Goal: Task Accomplishment & Management: Use online tool/utility

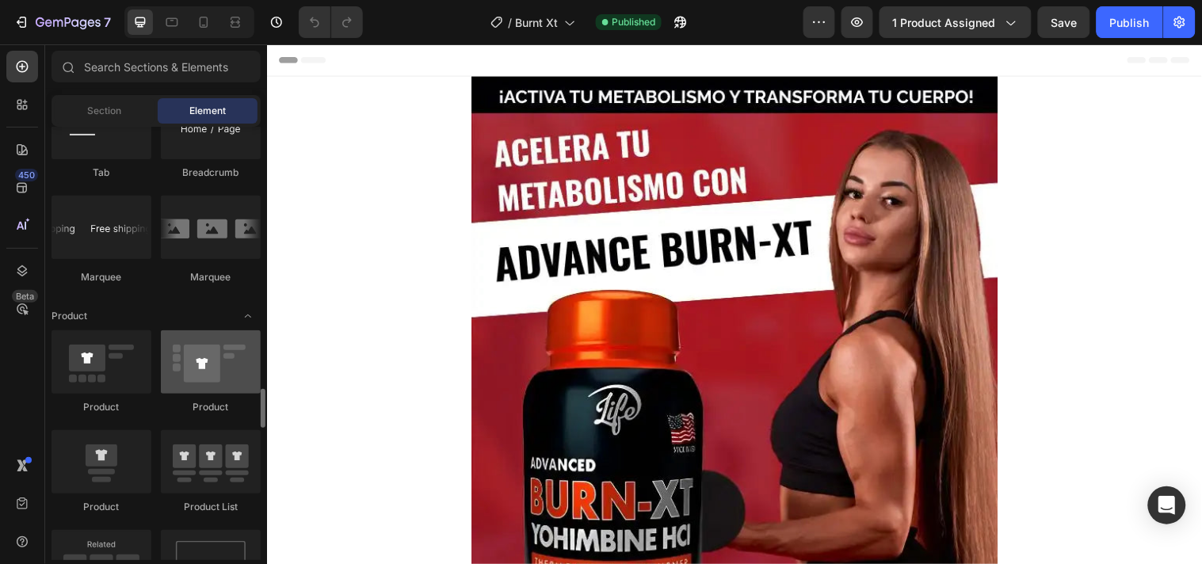
scroll to position [1936, 0]
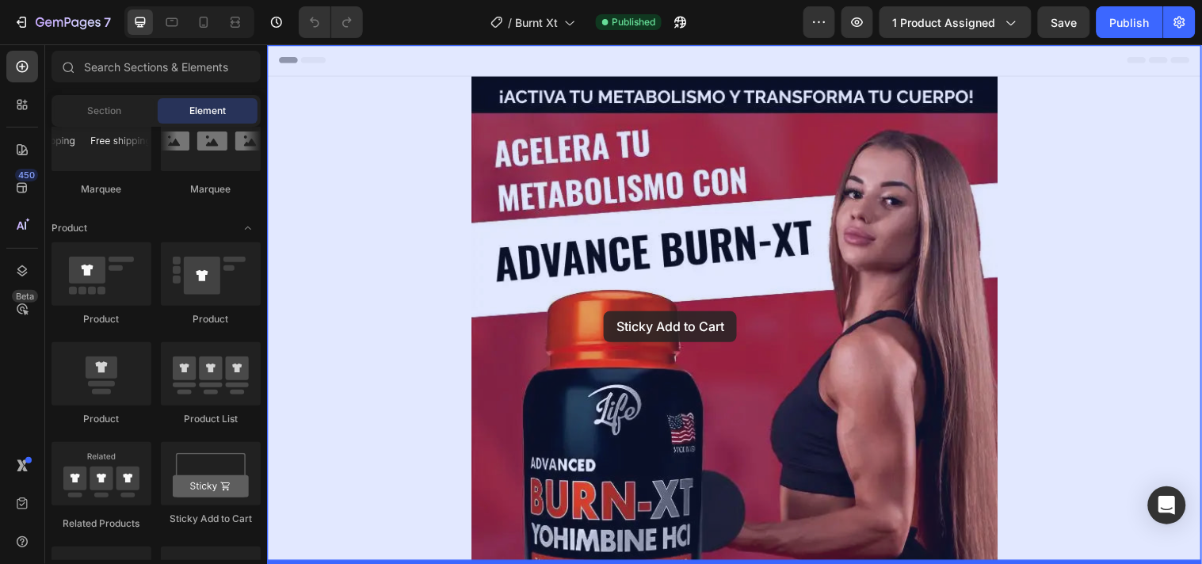
drag, startPoint x: 475, startPoint y: 516, endPoint x: 608, endPoint y: 314, distance: 241.9
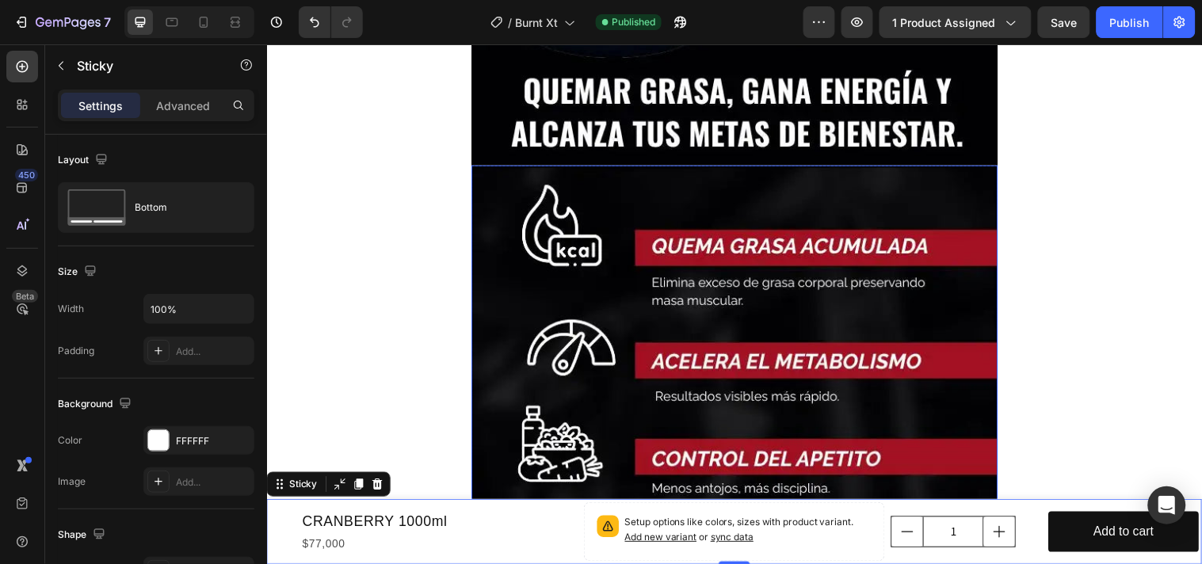
scroll to position [704, 0]
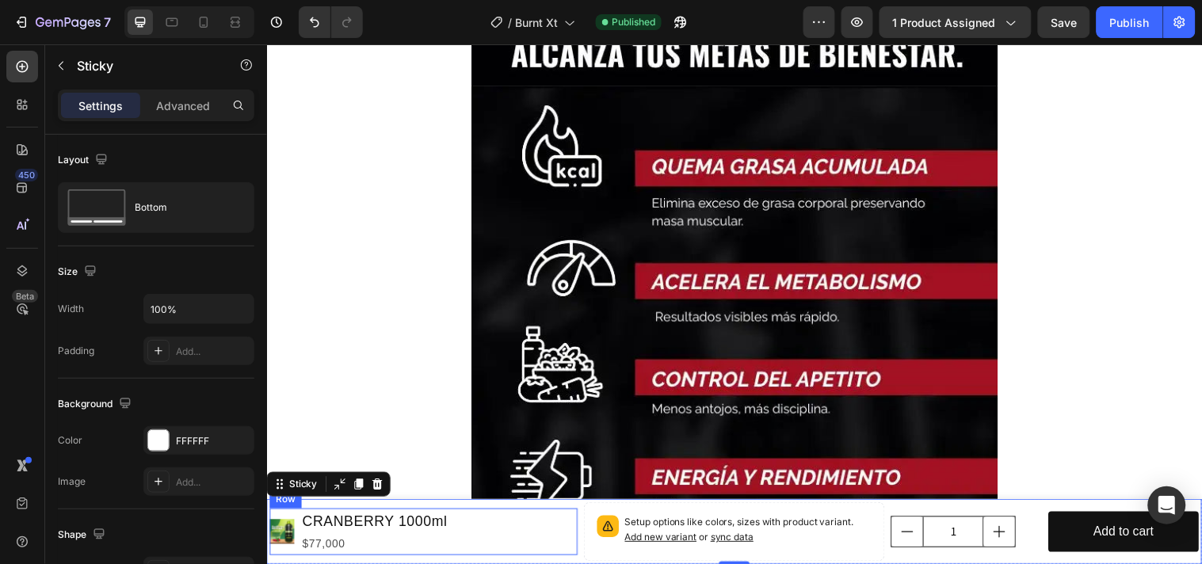
click at [475, 550] on div "Product Images CRANBERRY 1000ml Product Title $77,000 Product Price Product Pri…" at bounding box center [425, 539] width 313 height 48
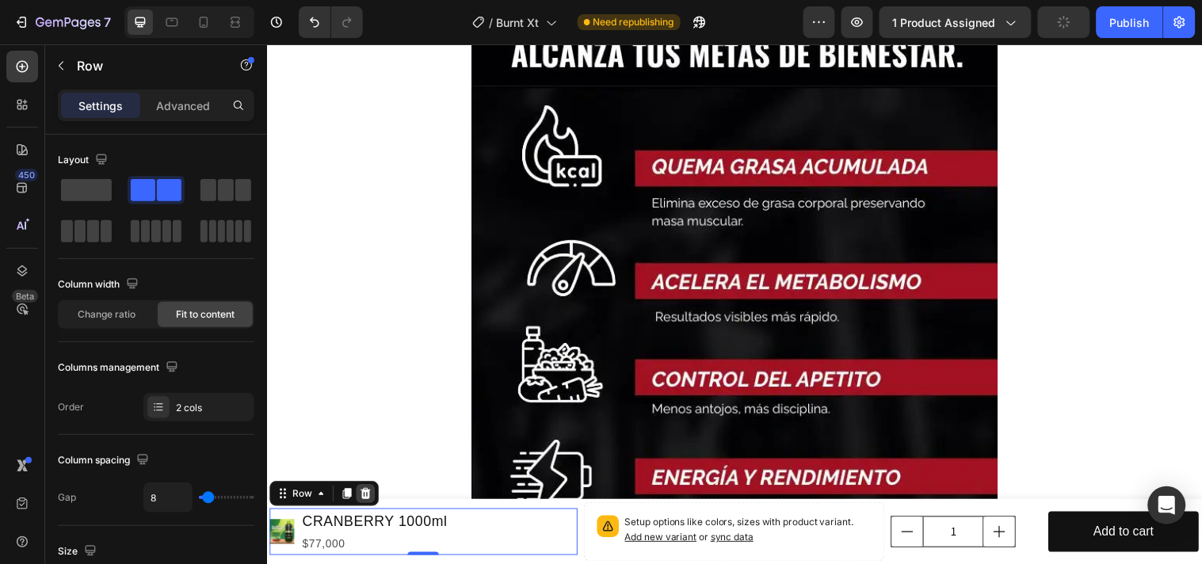
click at [369, 499] on icon at bounding box center [367, 499] width 10 height 11
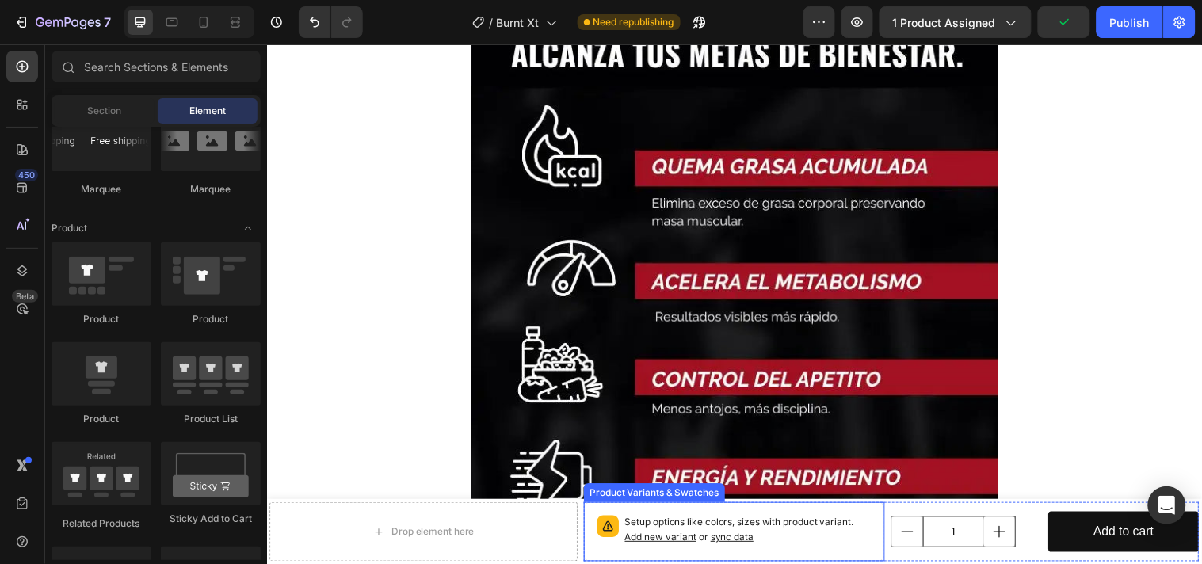
click at [612, 549] on div "Setup options like colors, sizes with product variant. Add new variant or sync …" at bounding box center [742, 539] width 292 height 46
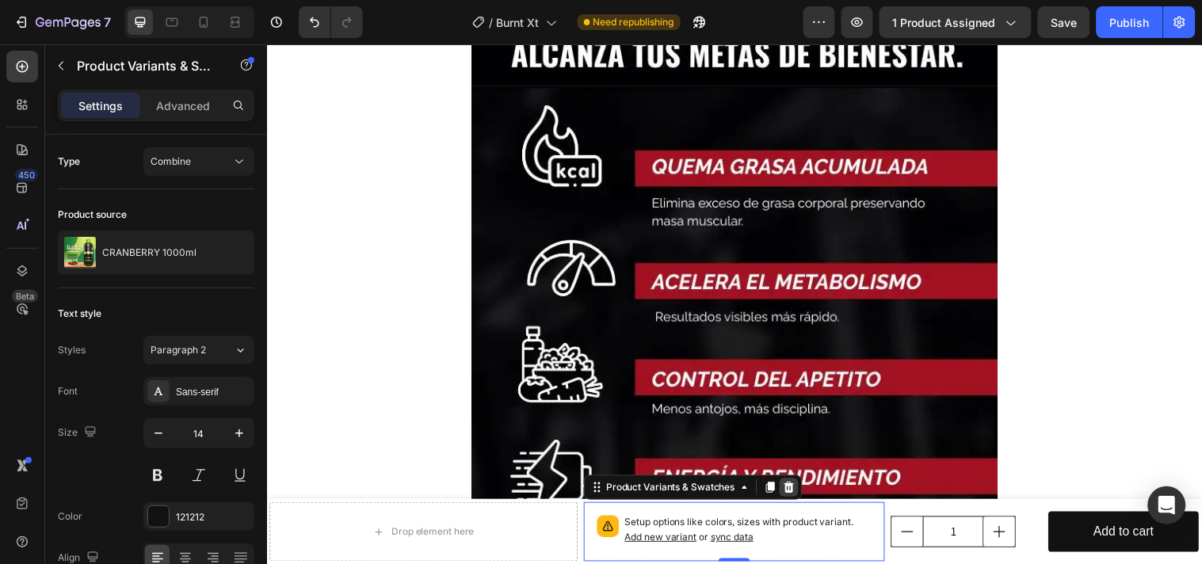
click at [792, 494] on icon at bounding box center [796, 493] width 10 height 11
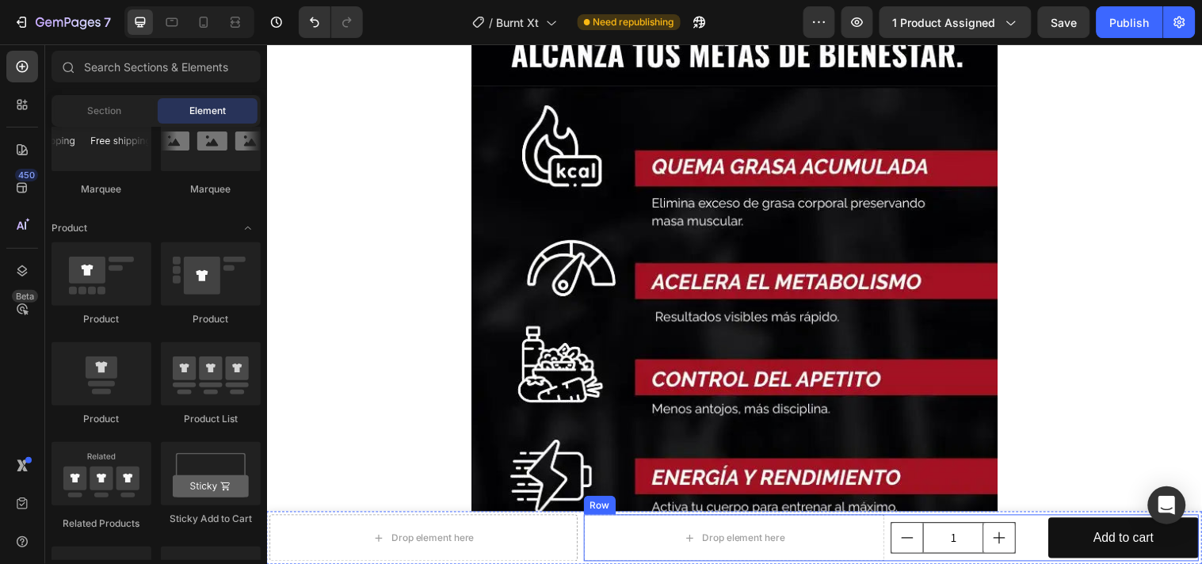
click at [1039, 554] on div "1" at bounding box center [977, 545] width 153 height 32
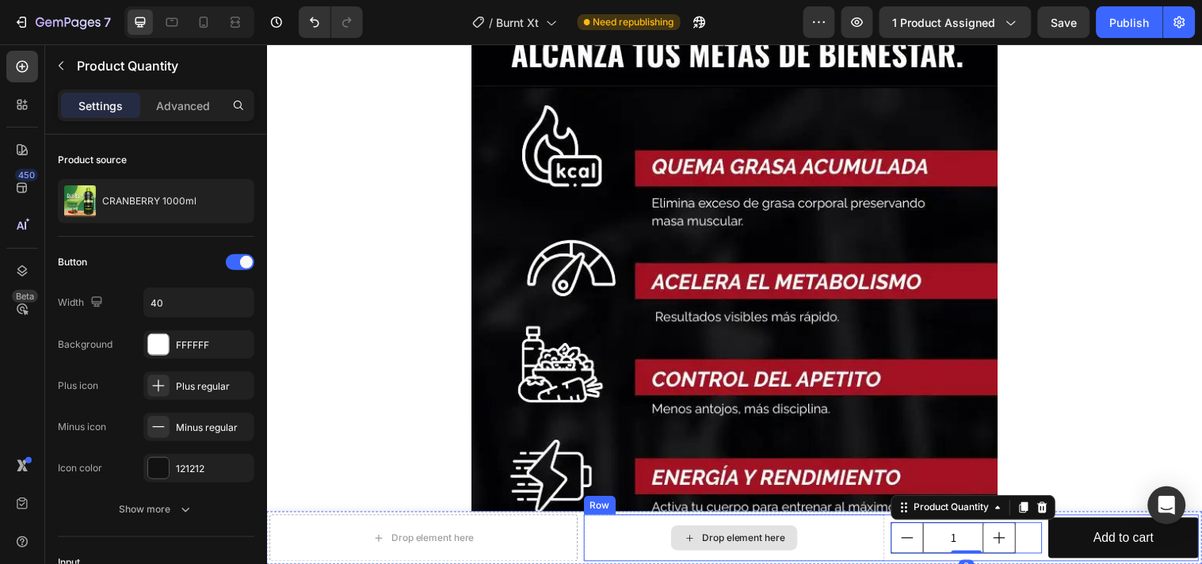
click at [806, 532] on div "Drop element here" at bounding box center [742, 545] width 307 height 48
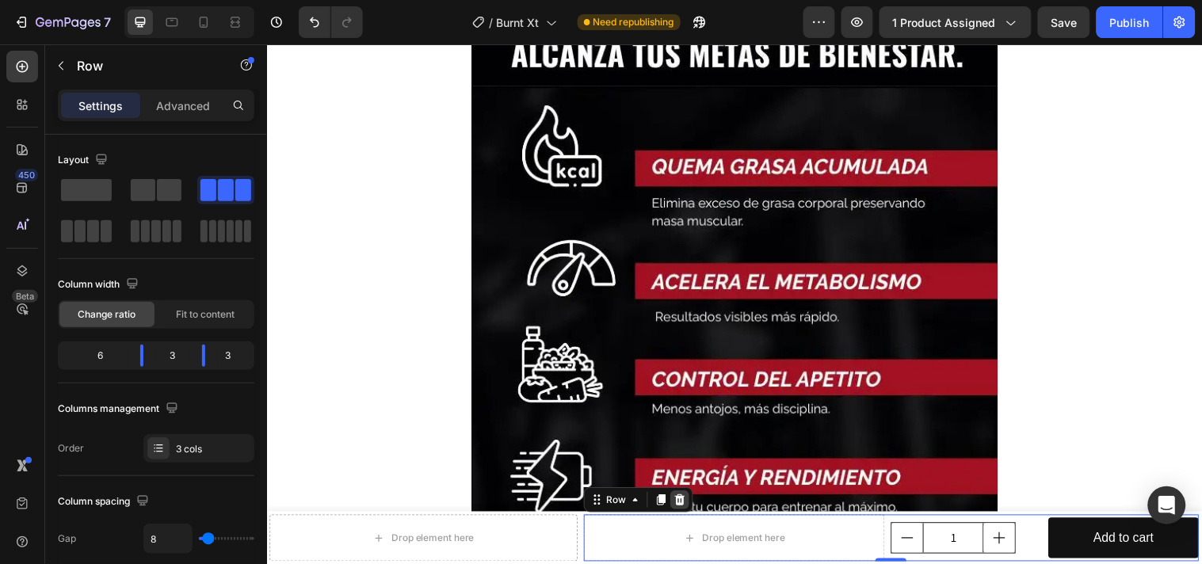
click at [681, 505] on icon at bounding box center [686, 506] width 10 height 11
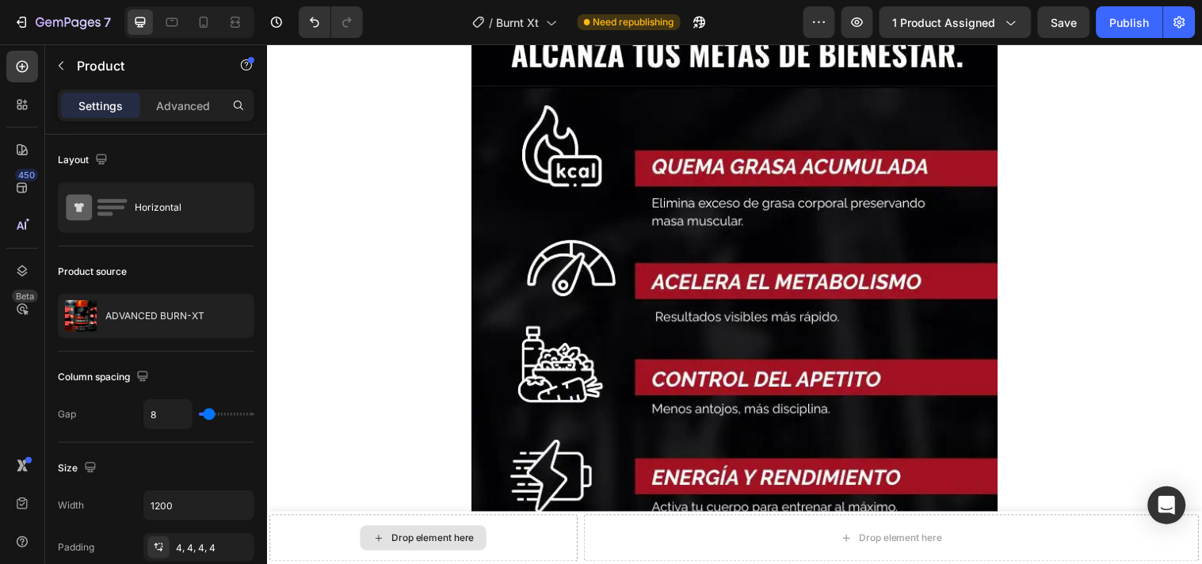
click at [536, 551] on div "Drop element here" at bounding box center [425, 545] width 313 height 48
click at [386, 508] on div at bounding box center [379, 503] width 19 height 19
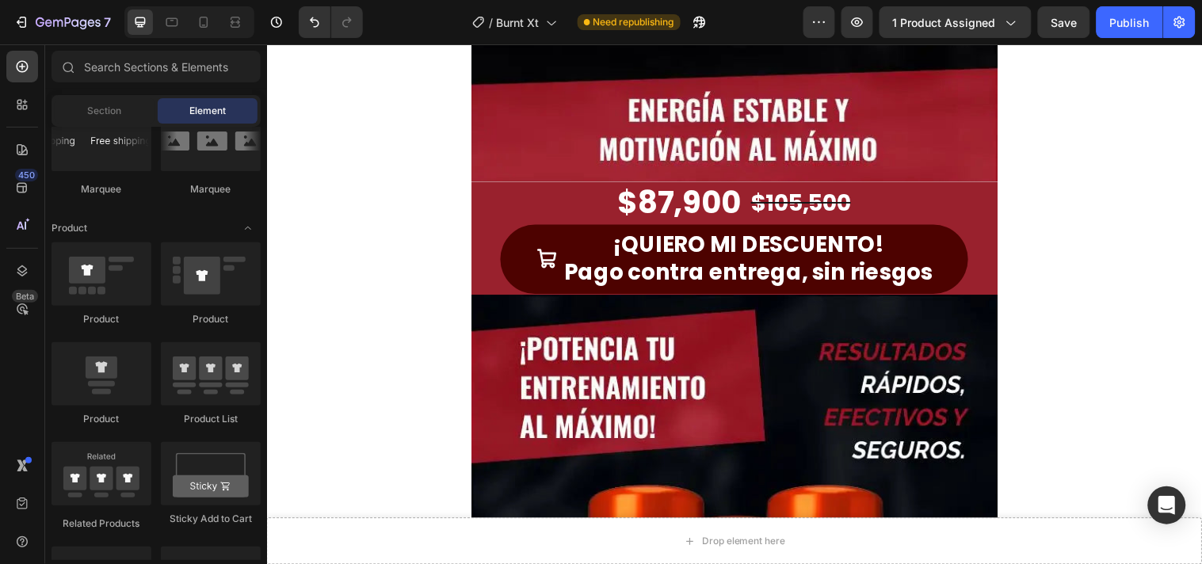
scroll to position [1320, 0]
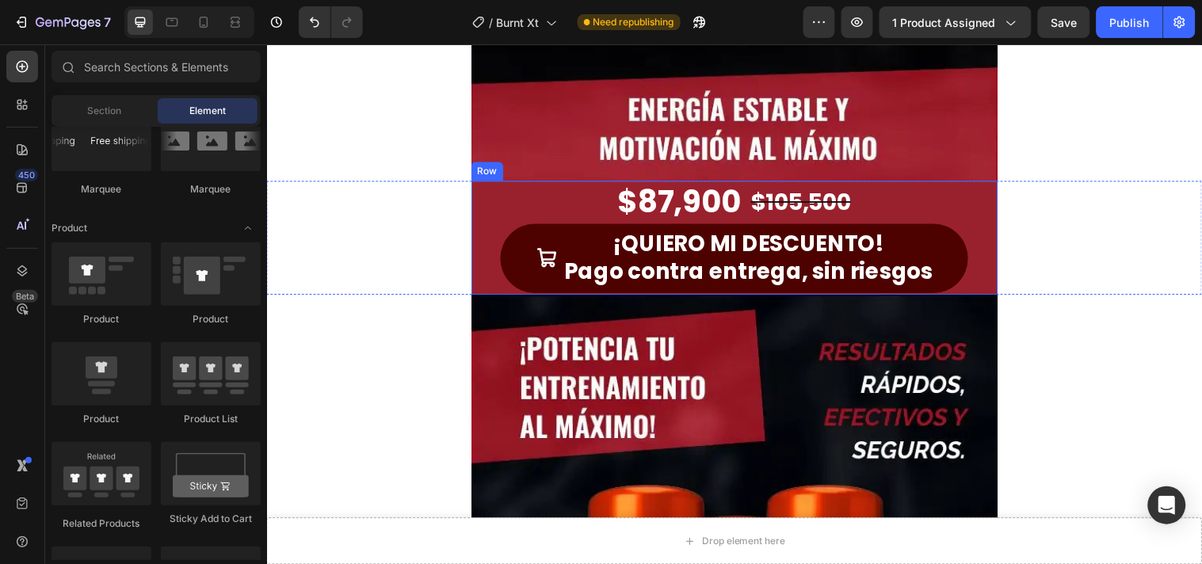
click at [485, 202] on div "$87,900 Product Price Product Price $105,500 Product Price Product Price Row ¡Q…" at bounding box center [742, 240] width 535 height 116
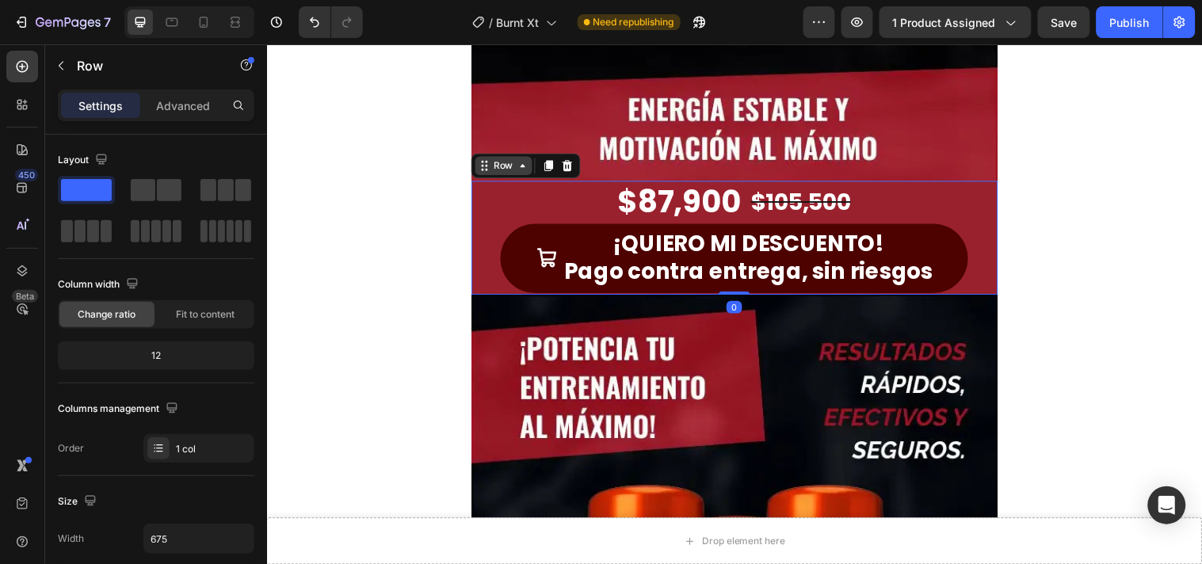
click at [521, 168] on icon at bounding box center [527, 167] width 13 height 13
click at [548, 168] on icon at bounding box center [552, 167] width 9 height 11
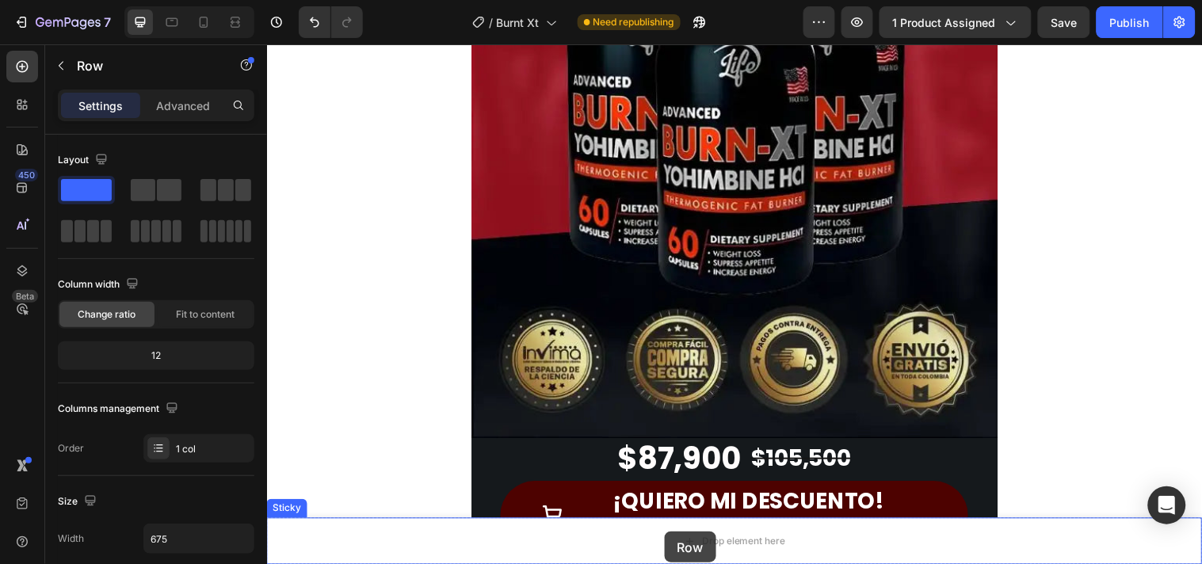
drag, startPoint x: 479, startPoint y: 313, endPoint x: 670, endPoint y: 539, distance: 296.2
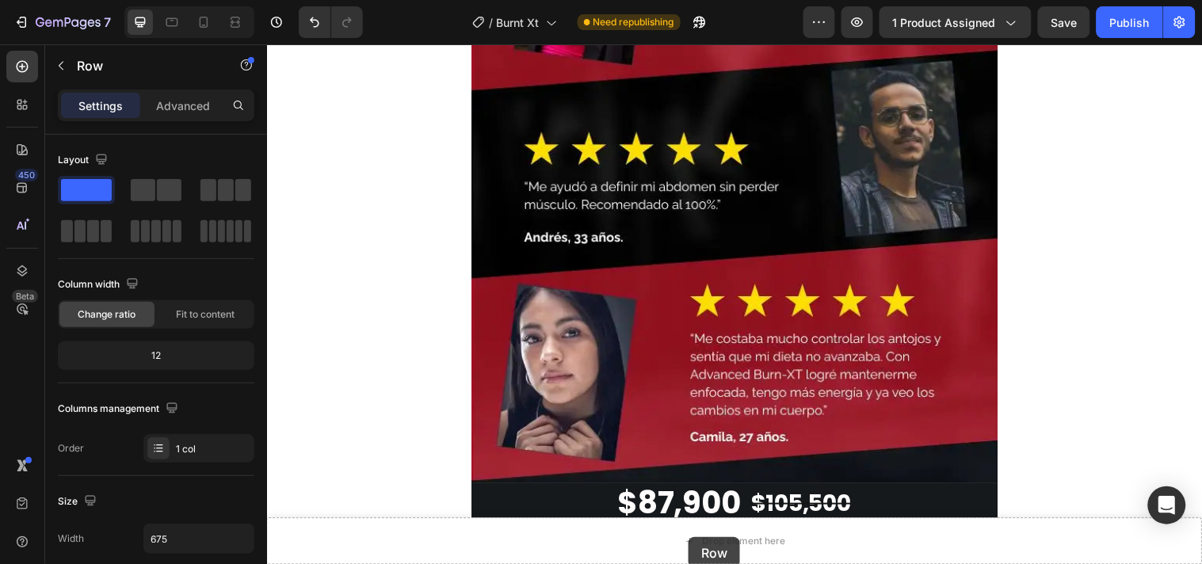
scroll to position [2847, 0]
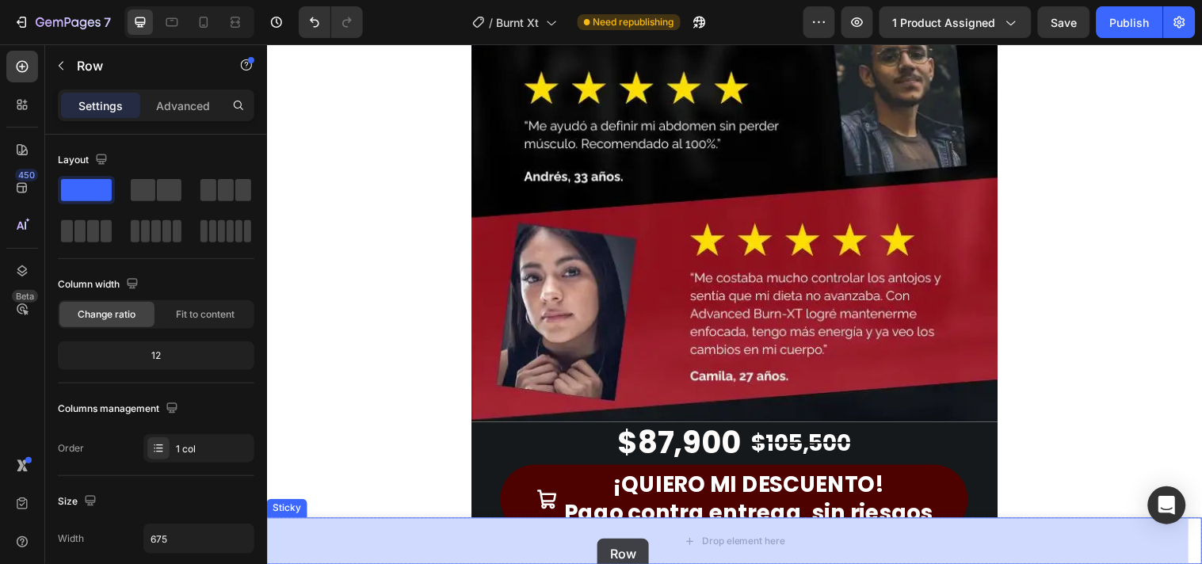
drag, startPoint x: 491, startPoint y: 380, endPoint x: 602, endPoint y: 546, distance: 199.3
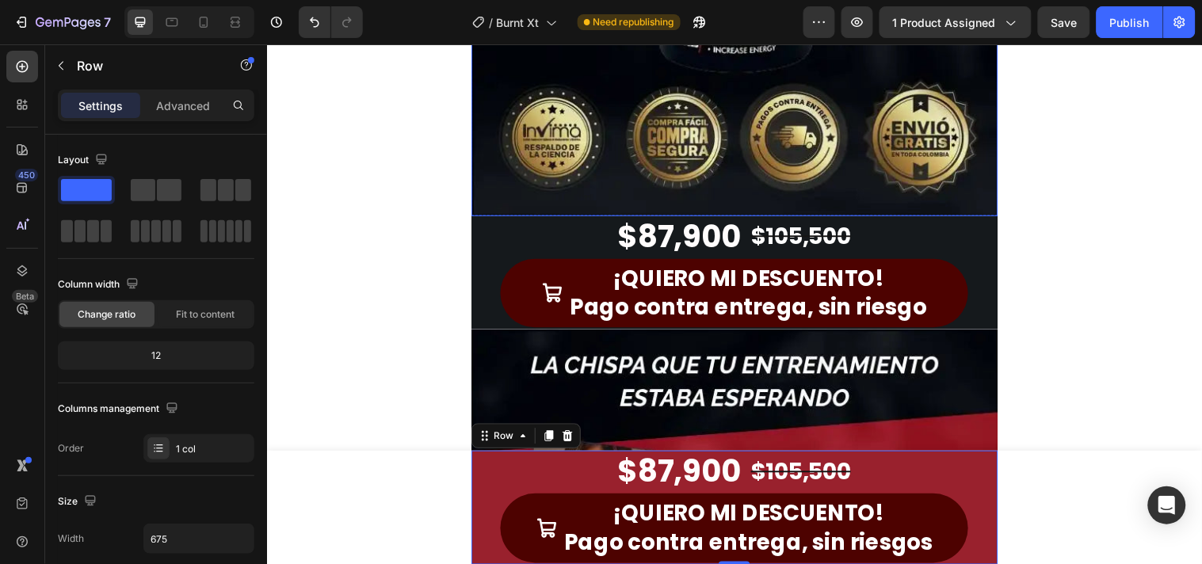
scroll to position [2230, 0]
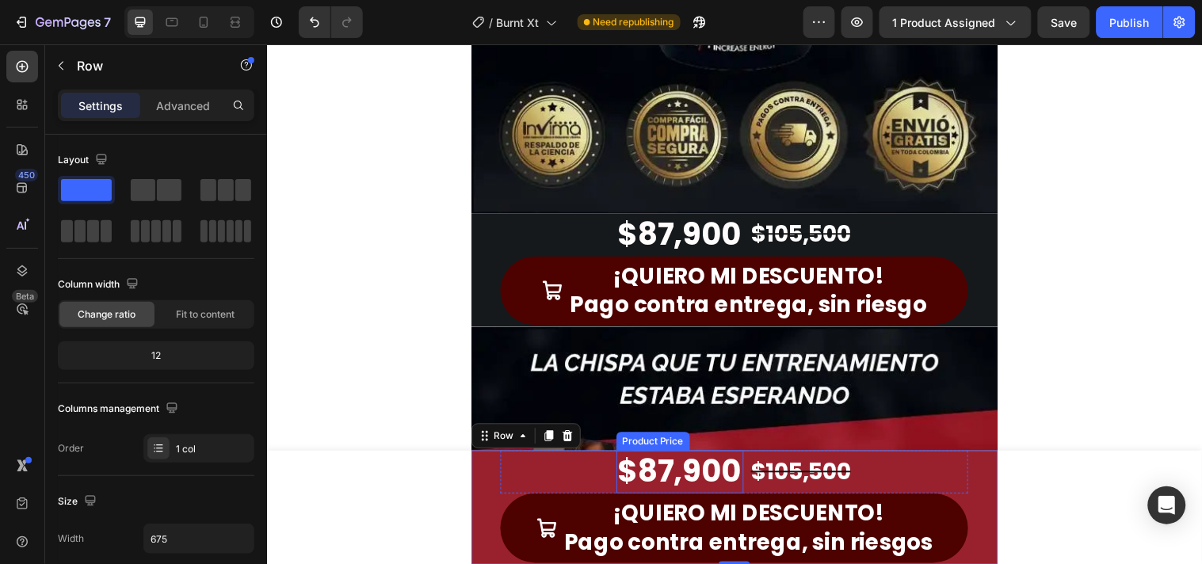
click at [646, 478] on div "$87,900" at bounding box center [686, 478] width 129 height 44
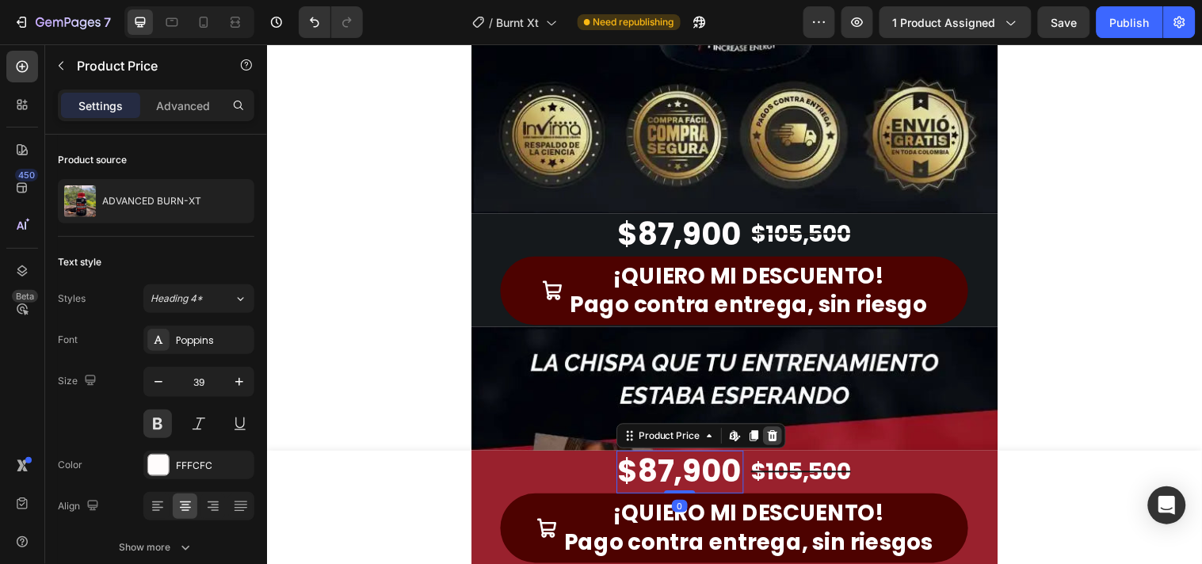
click at [775, 446] on icon at bounding box center [780, 441] width 10 height 11
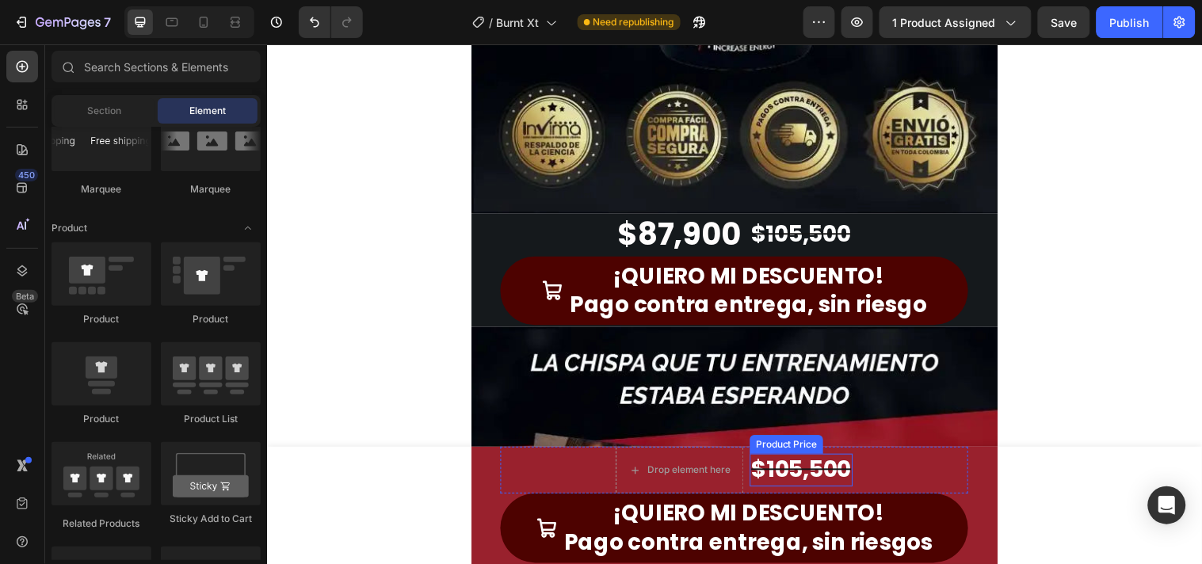
click at [765, 475] on div "$105,500" at bounding box center [809, 476] width 105 height 33
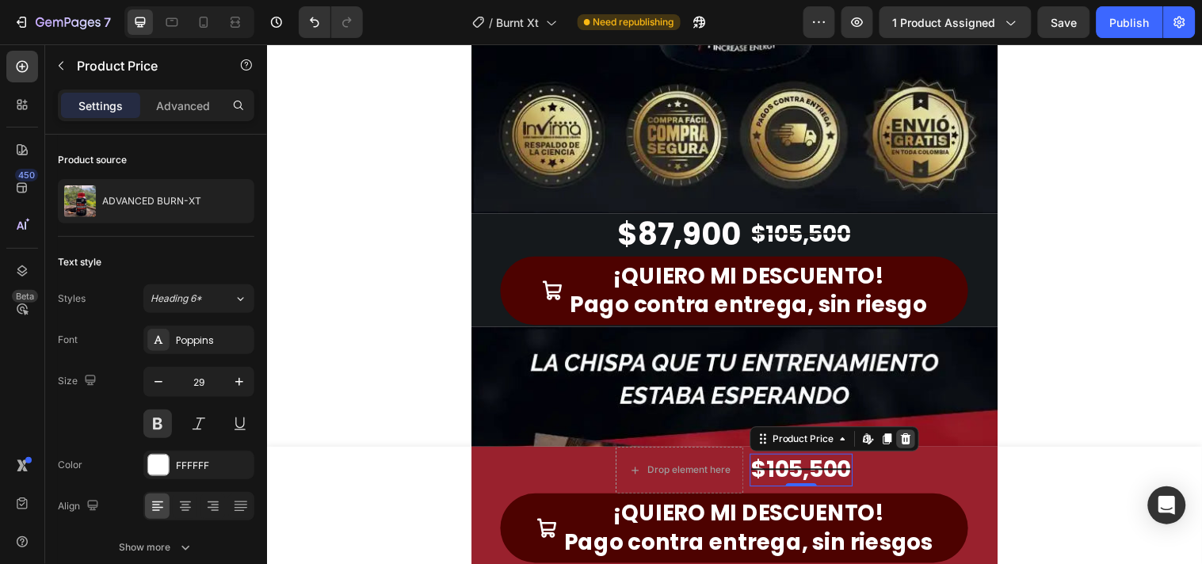
click at [910, 444] on icon at bounding box center [916, 444] width 13 height 13
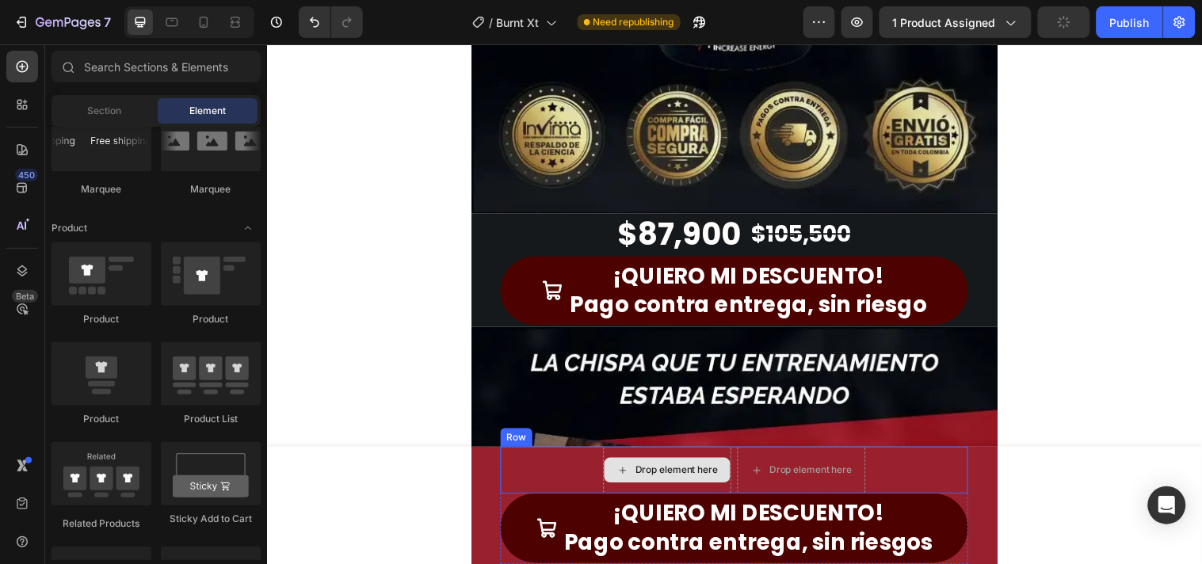
click at [712, 489] on div "Drop element here" at bounding box center [673, 476] width 130 height 48
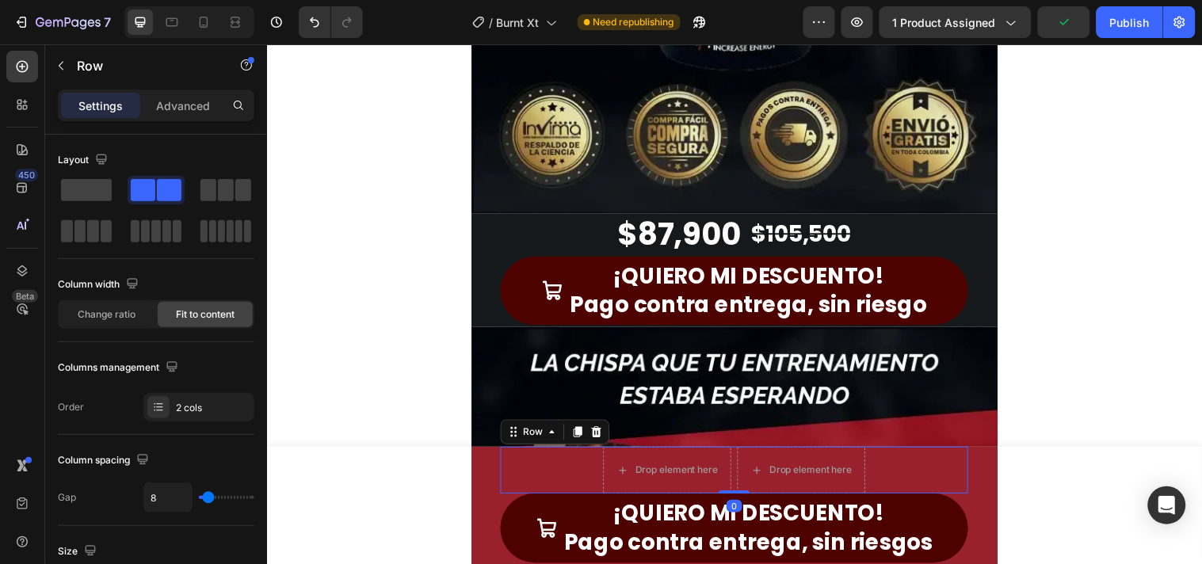
click at [909, 468] on div "Drop element here Drop element here Row 0" at bounding box center [741, 476] width 475 height 48
click at [595, 437] on icon at bounding box center [601, 437] width 13 height 13
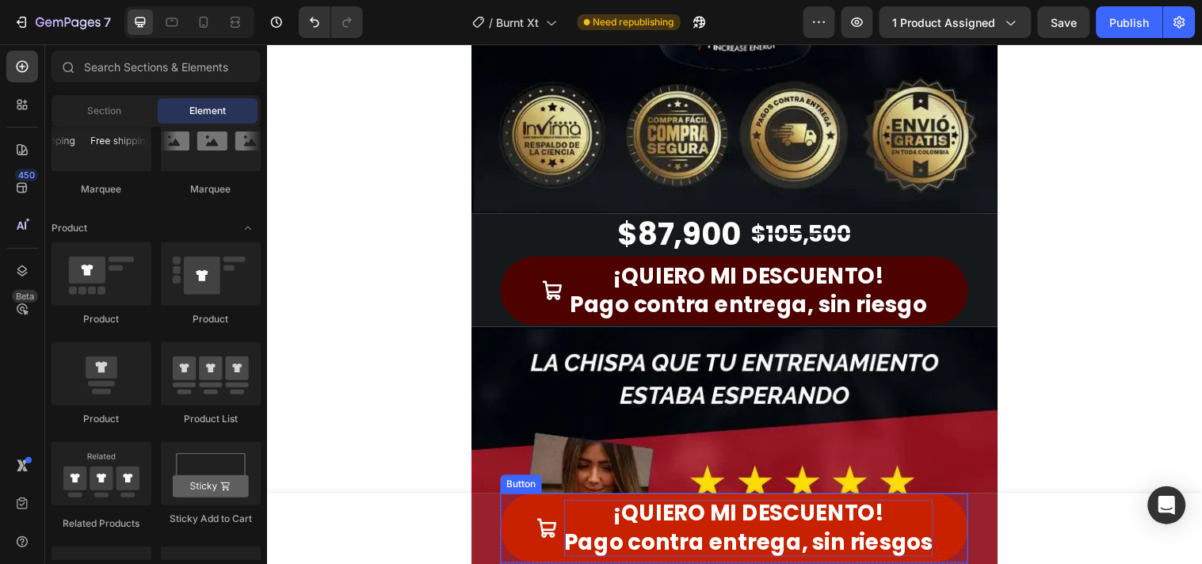
click at [798, 548] on p "¡QUIERO MI DESCUENTO! Pago contra entrega, sin riesgos" at bounding box center [756, 535] width 375 height 58
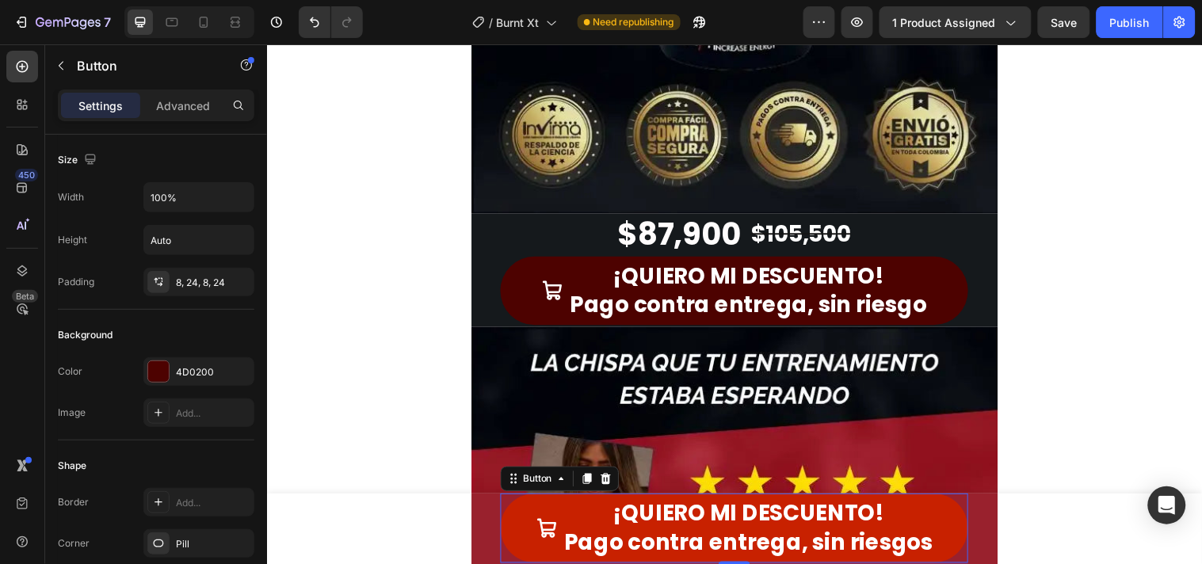
click at [934, 556] on link "¡QUIERO MI DESCUENTO! Pago contra entrega, sin riesgos" at bounding box center [741, 535] width 475 height 71
click at [931, 551] on p "¡QUIERO MI DESCUENTO! Pago contra entrega, sin riesgos" at bounding box center [756, 535] width 375 height 58
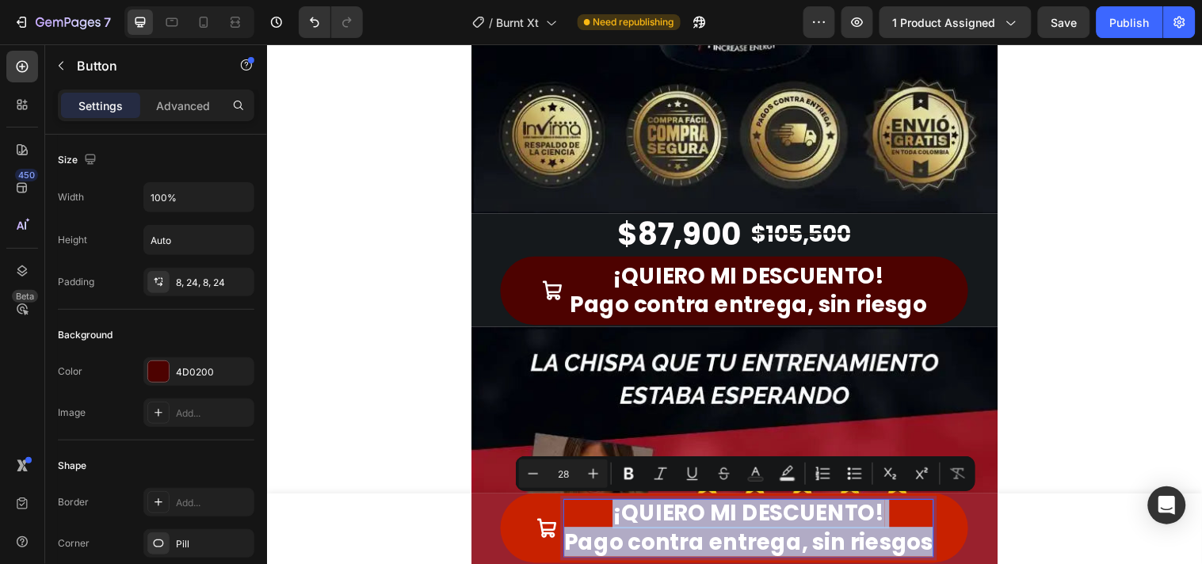
drag, startPoint x: 931, startPoint y: 551, endPoint x: 545, endPoint y: 528, distance: 386.5
click at [545, 528] on div "¡QUIERO MI DESCUENTO! Pago contra entrega, sin riesgos" at bounding box center [741, 535] width 403 height 58
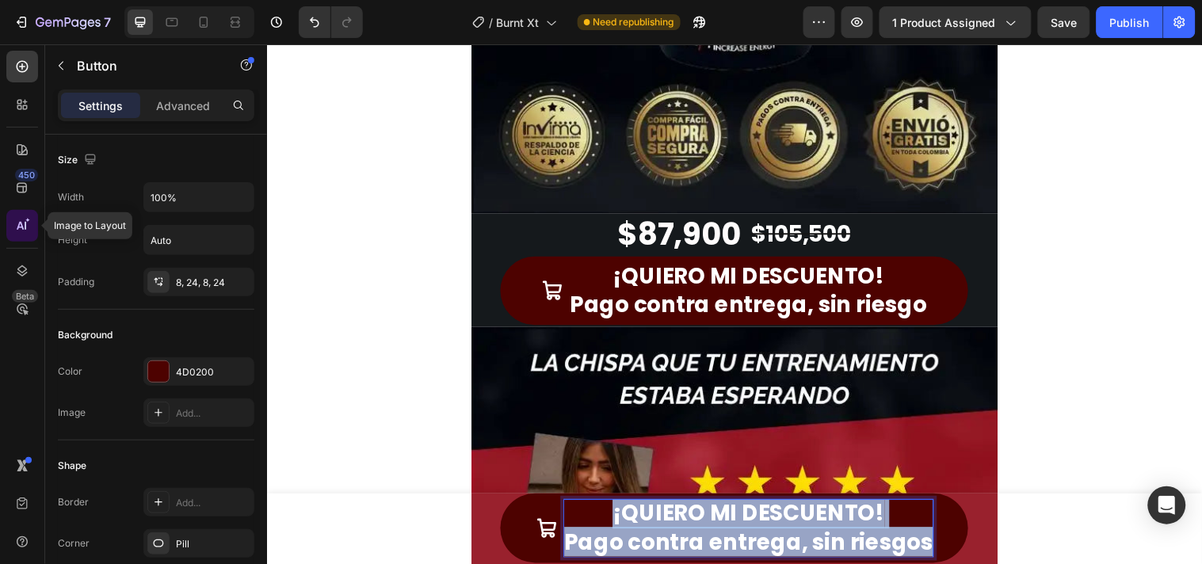
scroll to position [2239, 0]
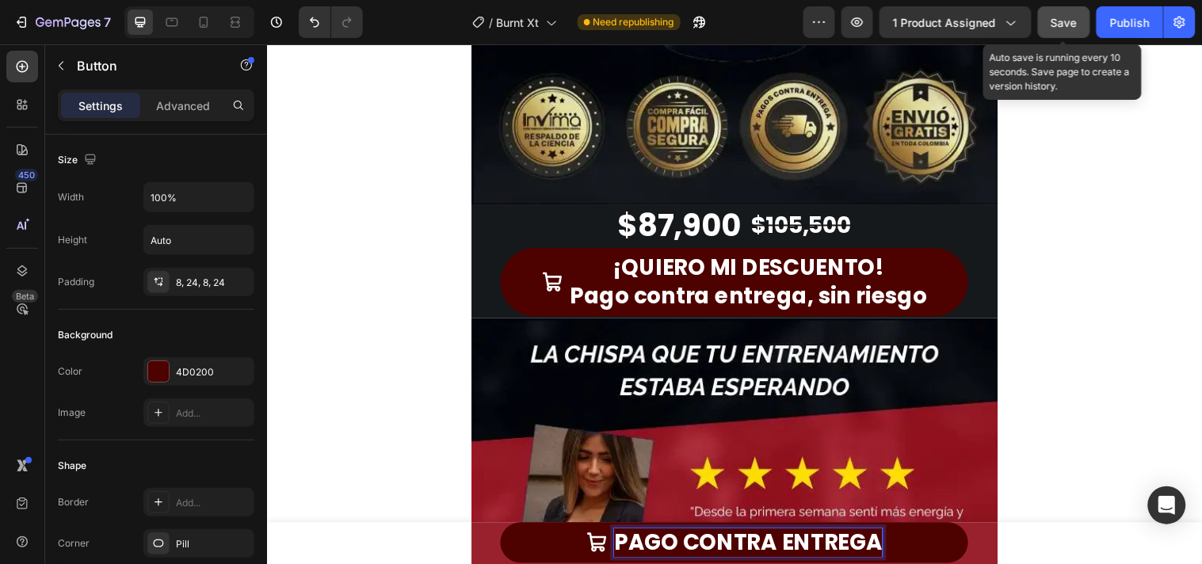
click at [1064, 10] on button "Save" at bounding box center [1064, 22] width 52 height 32
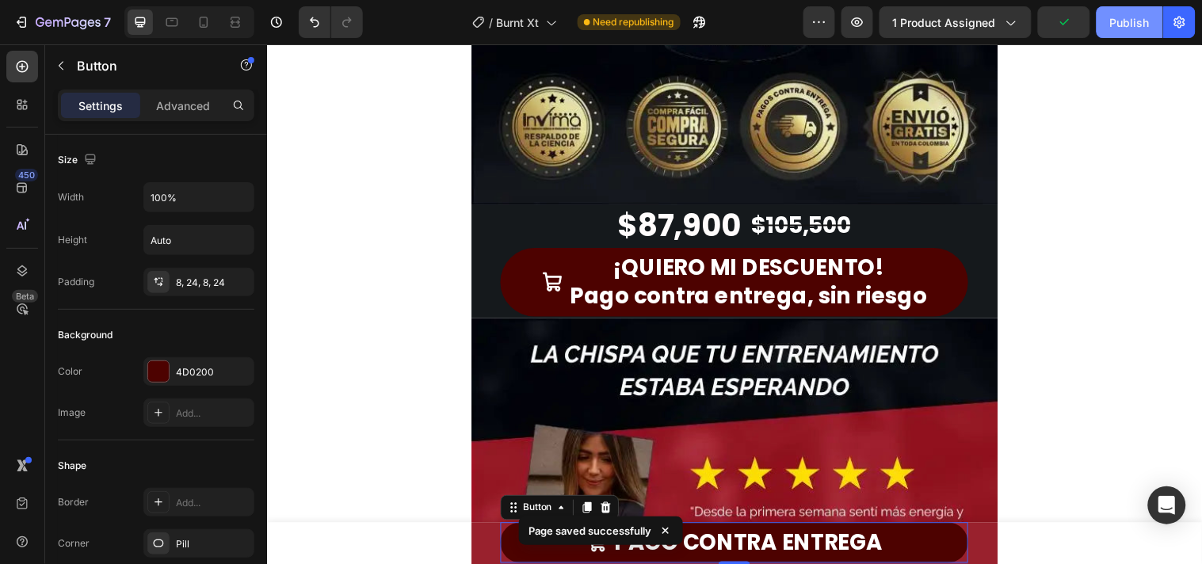
click at [1129, 27] on div "Publish" at bounding box center [1130, 22] width 40 height 17
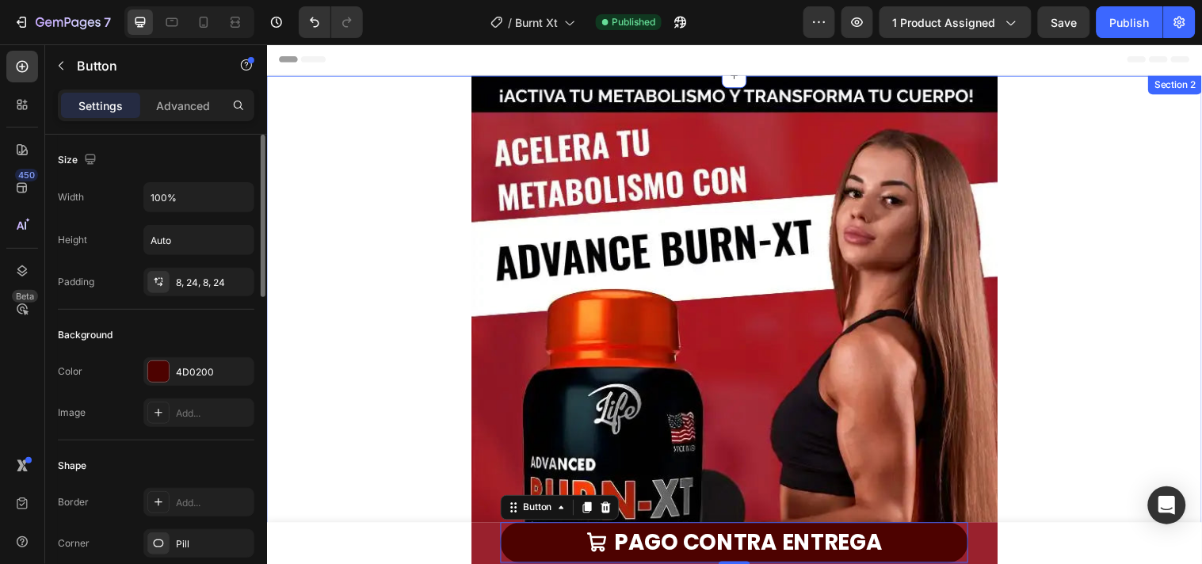
scroll to position [0, 0]
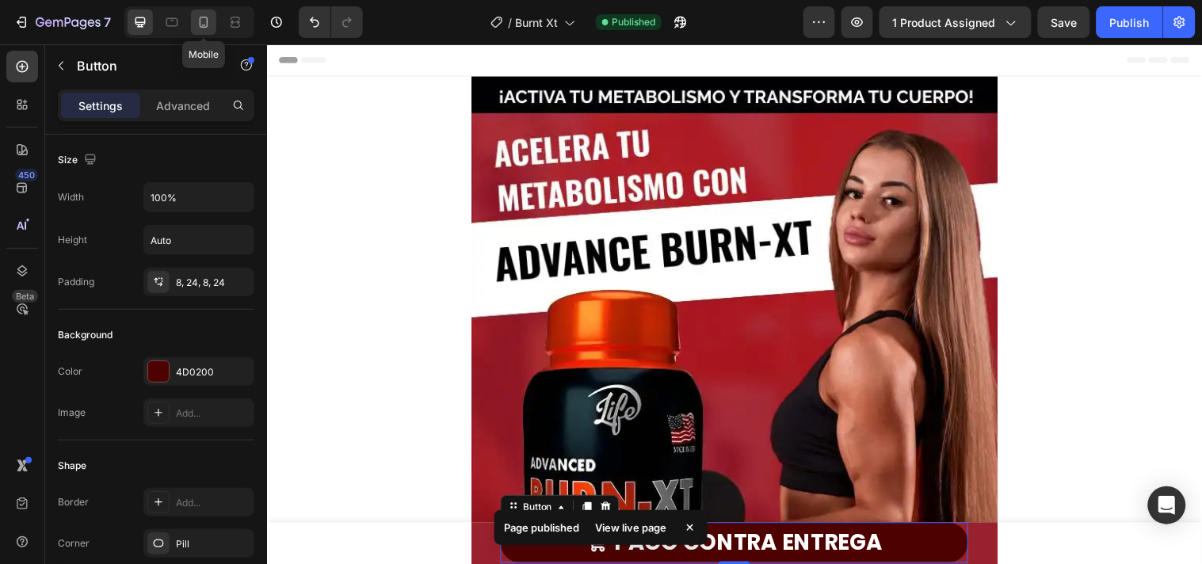
click at [193, 27] on div at bounding box center [203, 22] width 25 height 25
type input "17"
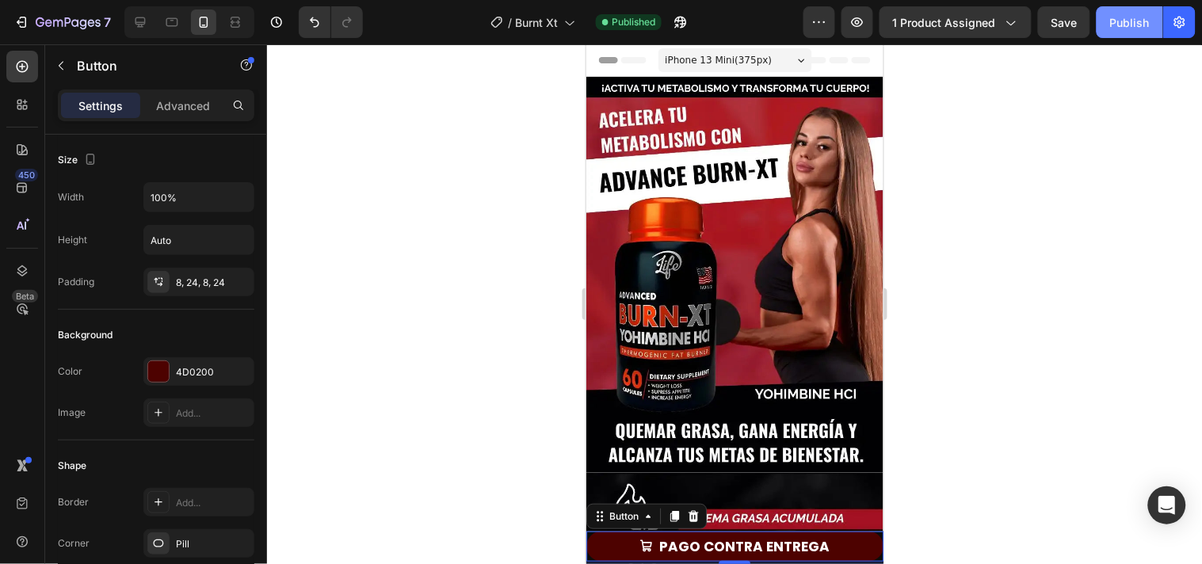
click at [1135, 28] on div "Publish" at bounding box center [1130, 22] width 40 height 17
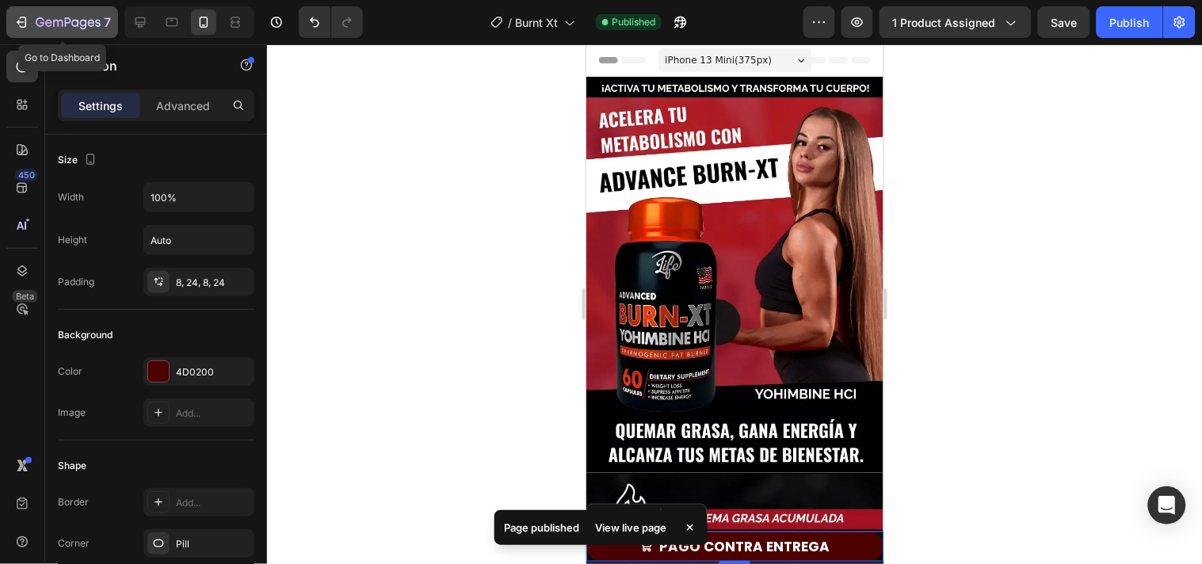
click at [45, 21] on icon "button" at bounding box center [48, 22] width 7 height 7
